Goal: Task Accomplishment & Management: Use online tool/utility

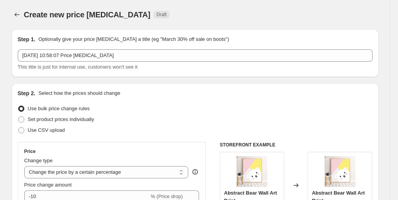
select select "percentage"
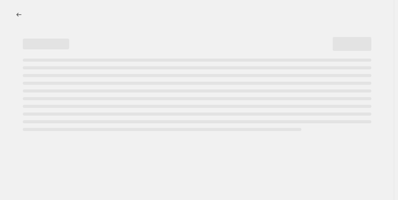
select select "percentage"
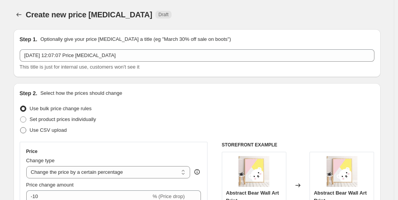
click at [29, 129] on label "Use CSV upload" at bounding box center [43, 130] width 47 height 11
click at [20, 128] on input "Use CSV upload" at bounding box center [20, 127] width 0 height 0
radio input "true"
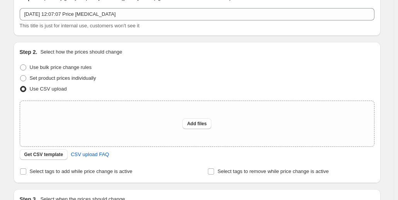
scroll to position [116, 0]
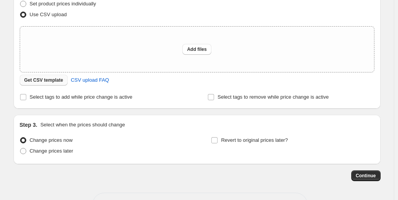
click at [40, 82] on span "Get CSV template" at bounding box center [43, 80] width 39 height 6
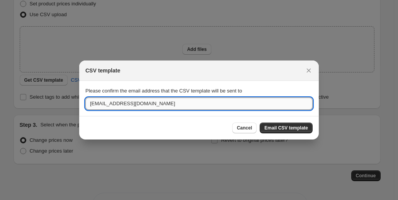
drag, startPoint x: 101, startPoint y: 104, endPoint x: 86, endPoint y: 104, distance: 14.7
click at [86, 104] on input "[EMAIL_ADDRESS][DOMAIN_NAME]" at bounding box center [198, 104] width 227 height 12
type input "[EMAIL_ADDRESS][DOMAIN_NAME]"
click at [275, 127] on span "Email CSV template" at bounding box center [286, 128] width 44 height 6
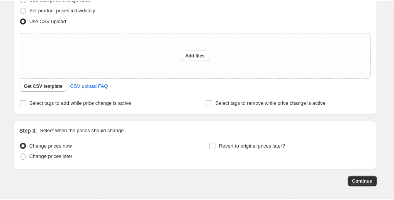
scroll to position [39, 0]
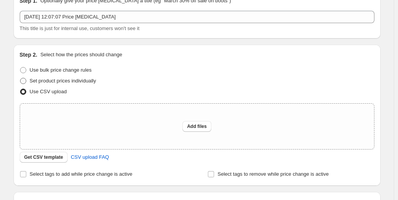
click at [25, 80] on span at bounding box center [23, 81] width 6 height 6
click at [20, 78] on input "Set product prices individually" at bounding box center [20, 78] width 0 height 0
radio input "true"
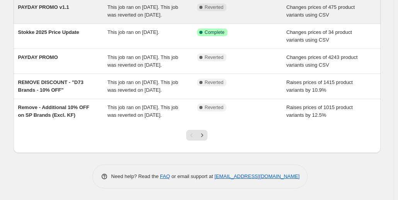
scroll to position [232, 0]
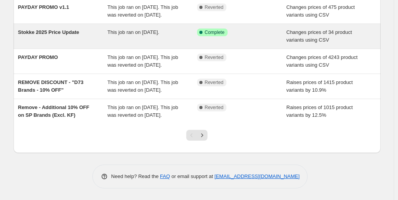
click at [212, 36] on span "Complete" at bounding box center [215, 32] width 20 height 6
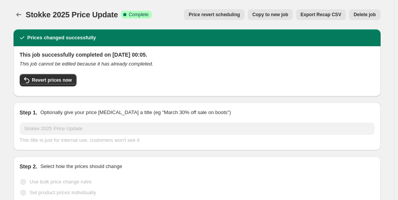
click at [340, 14] on span "Export Recap CSV" at bounding box center [320, 15] width 41 height 6
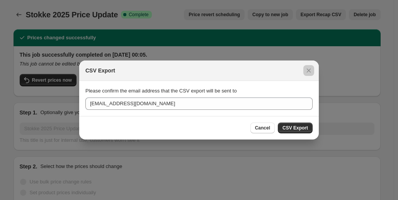
click at [337, 14] on div at bounding box center [199, 100] width 398 height 200
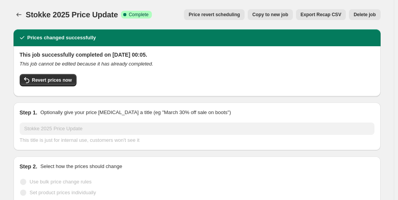
click at [331, 12] on span "Export Recap CSV" at bounding box center [320, 15] width 41 height 6
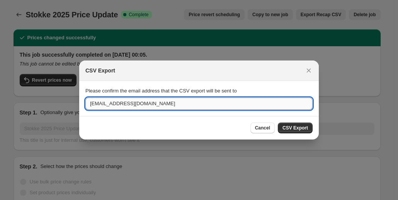
click at [99, 103] on input "[EMAIL_ADDRESS][DOMAIN_NAME]" at bounding box center [198, 104] width 227 height 12
type input "E"
type input "[EMAIL_ADDRESS][DOMAIN_NAME]"
click at [306, 129] on span "CSV Export" at bounding box center [294, 128] width 25 height 6
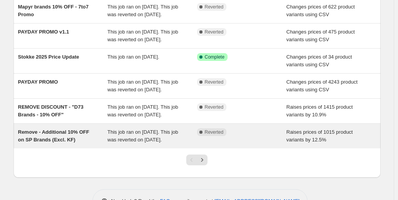
scroll to position [265, 0]
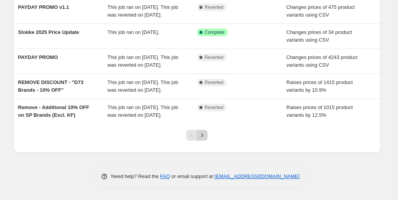
click at [202, 140] on button "Next" at bounding box center [202, 135] width 11 height 11
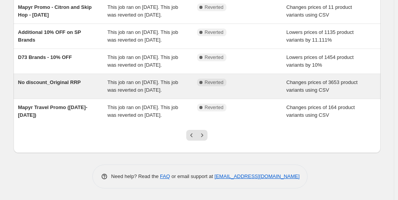
scroll to position [232, 0]
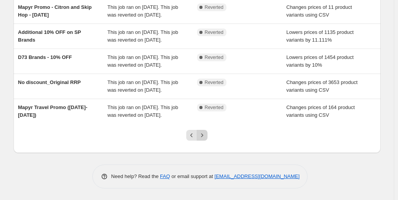
click at [203, 137] on icon "Next" at bounding box center [202, 135] width 2 height 3
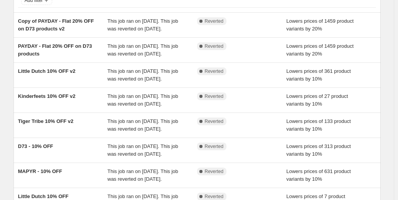
scroll to position [195, 0]
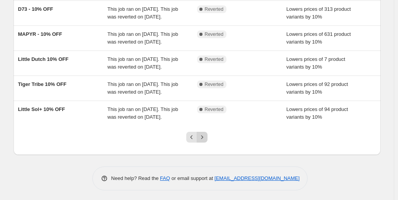
click at [199, 137] on button "Next" at bounding box center [202, 137] width 11 height 11
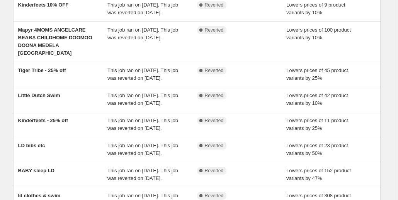
scroll to position [232, 0]
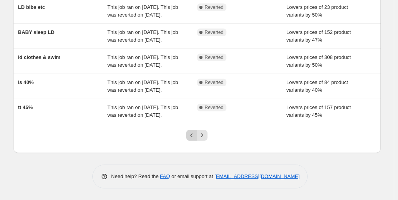
click at [193, 139] on icon "Previous" at bounding box center [192, 136] width 8 height 8
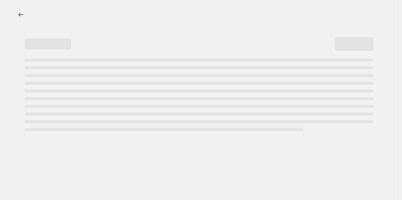
select select "percentage"
select select "no_change"
select select "vendor"
select select "product_status"
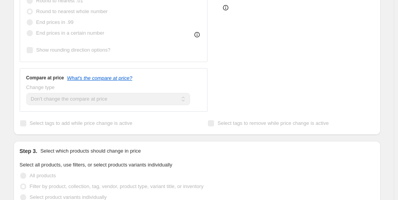
scroll to position [425, 0]
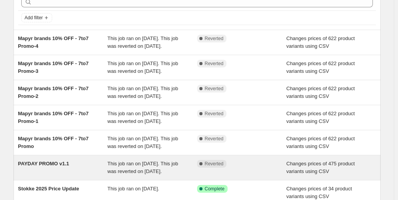
scroll to position [116, 0]
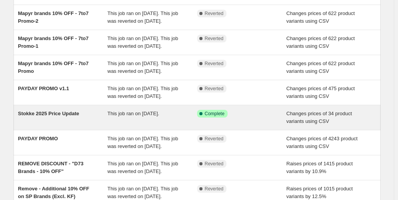
click at [223, 117] on span "Complete" at bounding box center [215, 114] width 20 height 6
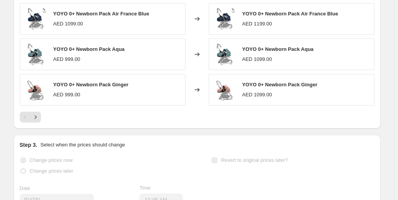
scroll to position [425, 0]
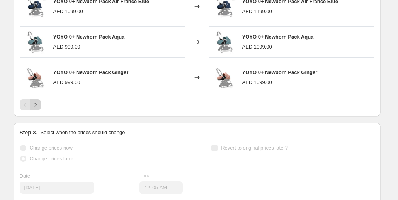
click at [36, 105] on icon "Next" at bounding box center [36, 105] width 8 height 8
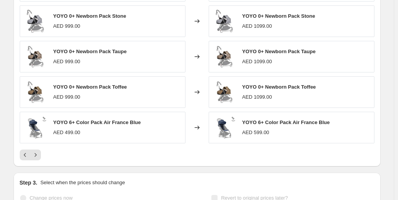
scroll to position [463, 0]
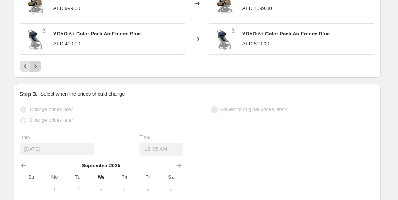
click at [38, 68] on icon "Next" at bounding box center [36, 67] width 8 height 8
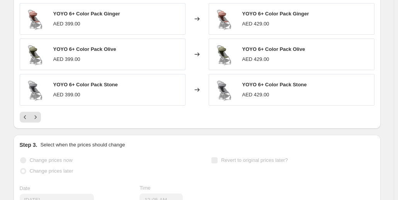
scroll to position [425, 0]
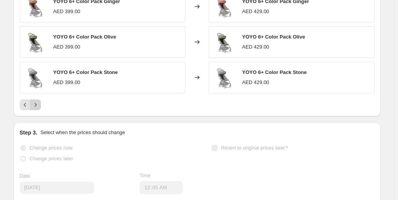
click at [37, 105] on icon "Next" at bounding box center [36, 105] width 8 height 8
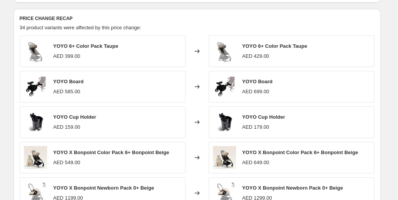
scroll to position [347, 0]
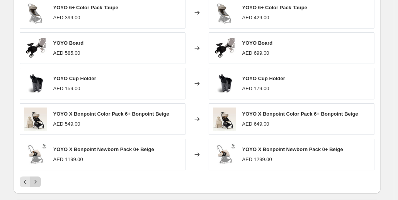
click at [34, 180] on icon "Next" at bounding box center [36, 182] width 8 height 8
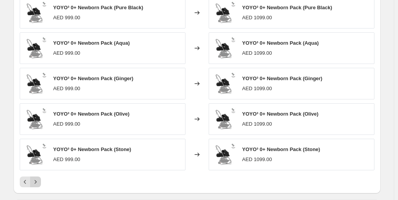
click at [36, 182] on icon "Next" at bounding box center [36, 182] width 8 height 8
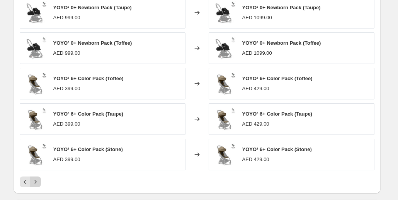
click at [41, 181] on button "Next" at bounding box center [35, 182] width 11 height 11
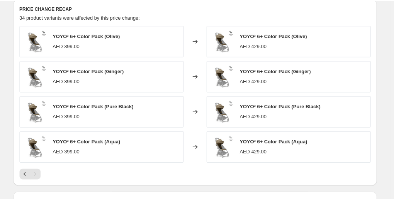
scroll to position [309, 0]
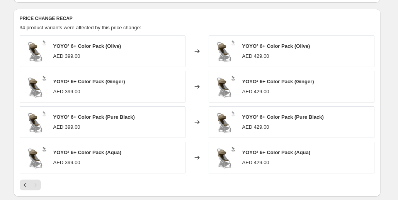
click at [37, 177] on div "YOYO³ 6+ Color Pack (Olive) AED 399.00 Changed to YOYO³ 6+ Color Pack (Olive) A…" at bounding box center [197, 113] width 354 height 155
